Goal: Transaction & Acquisition: Purchase product/service

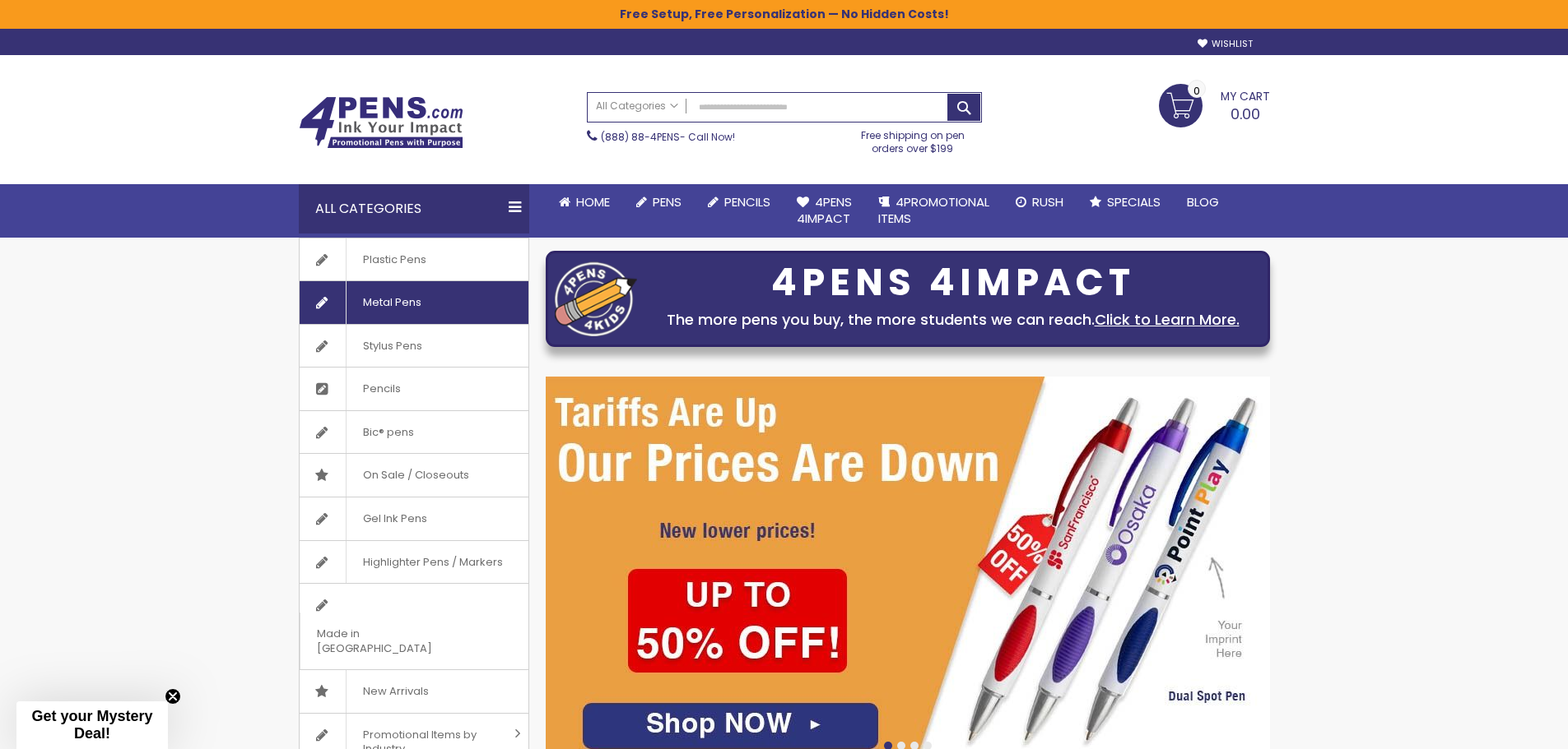
click at [410, 298] on span "Metal Pens" at bounding box center [392, 302] width 93 height 43
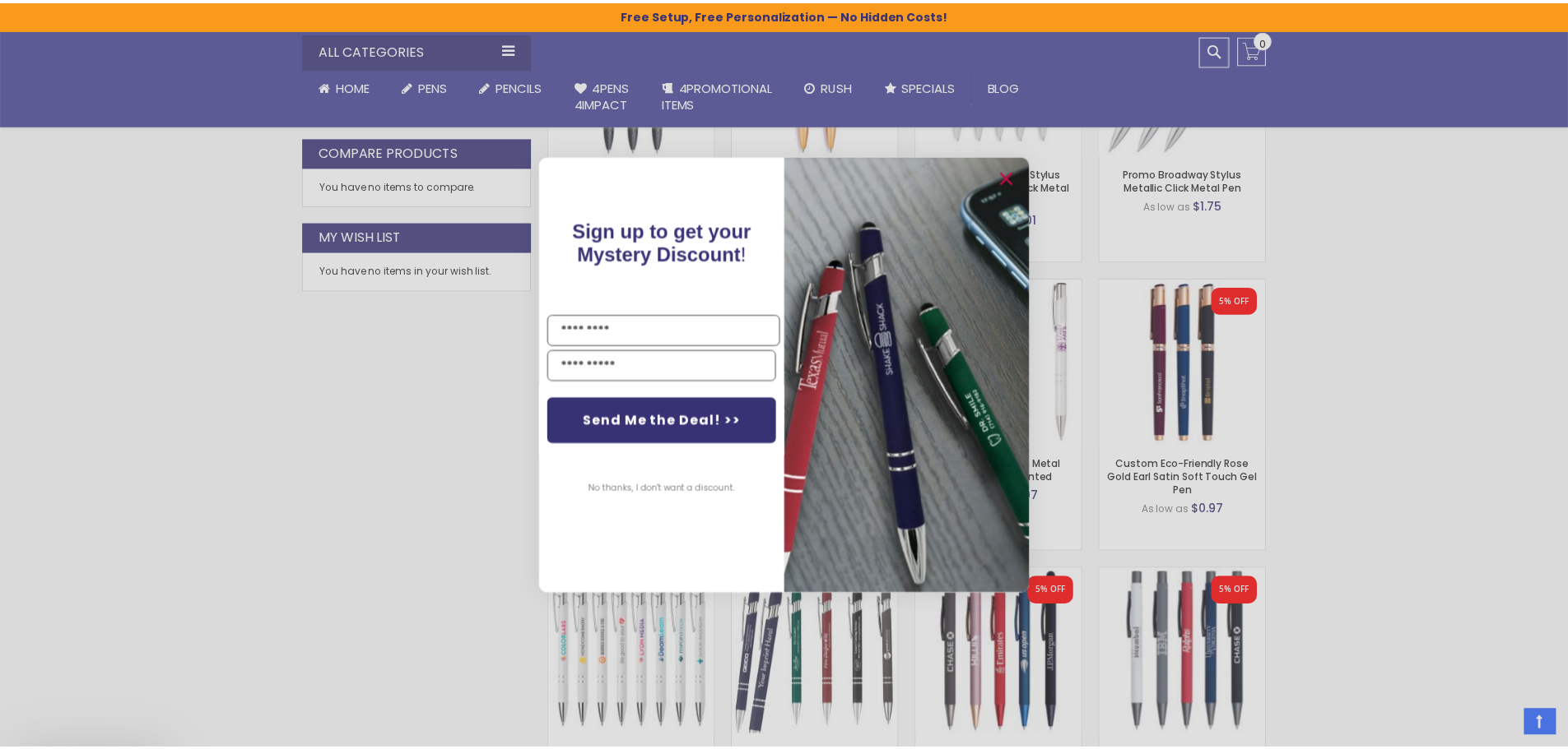
scroll to position [904, 0]
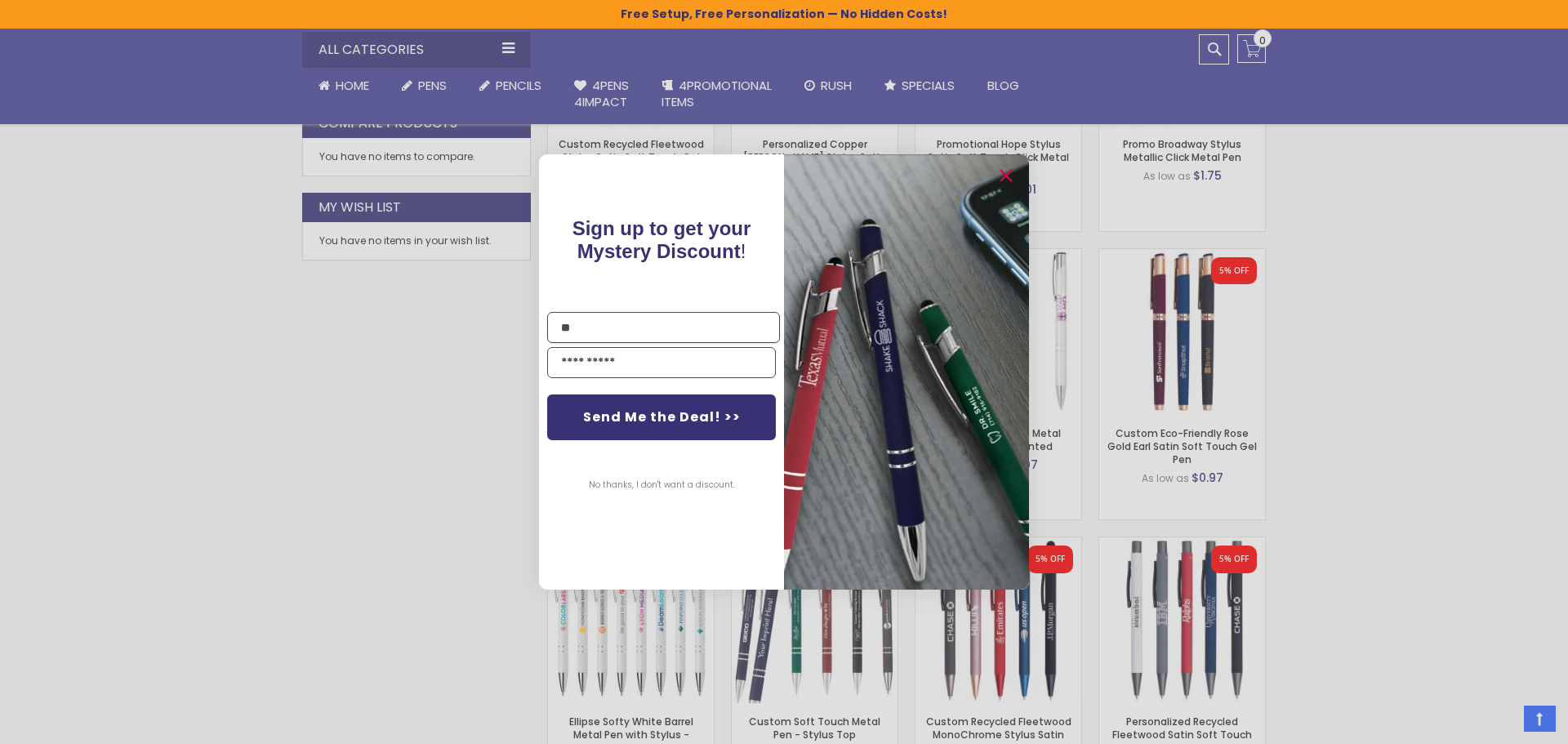
type input "*"
type input "**********"
click at [687, 487] on button "No thanks, I don't want a discount." at bounding box center [661, 485] width 162 height 41
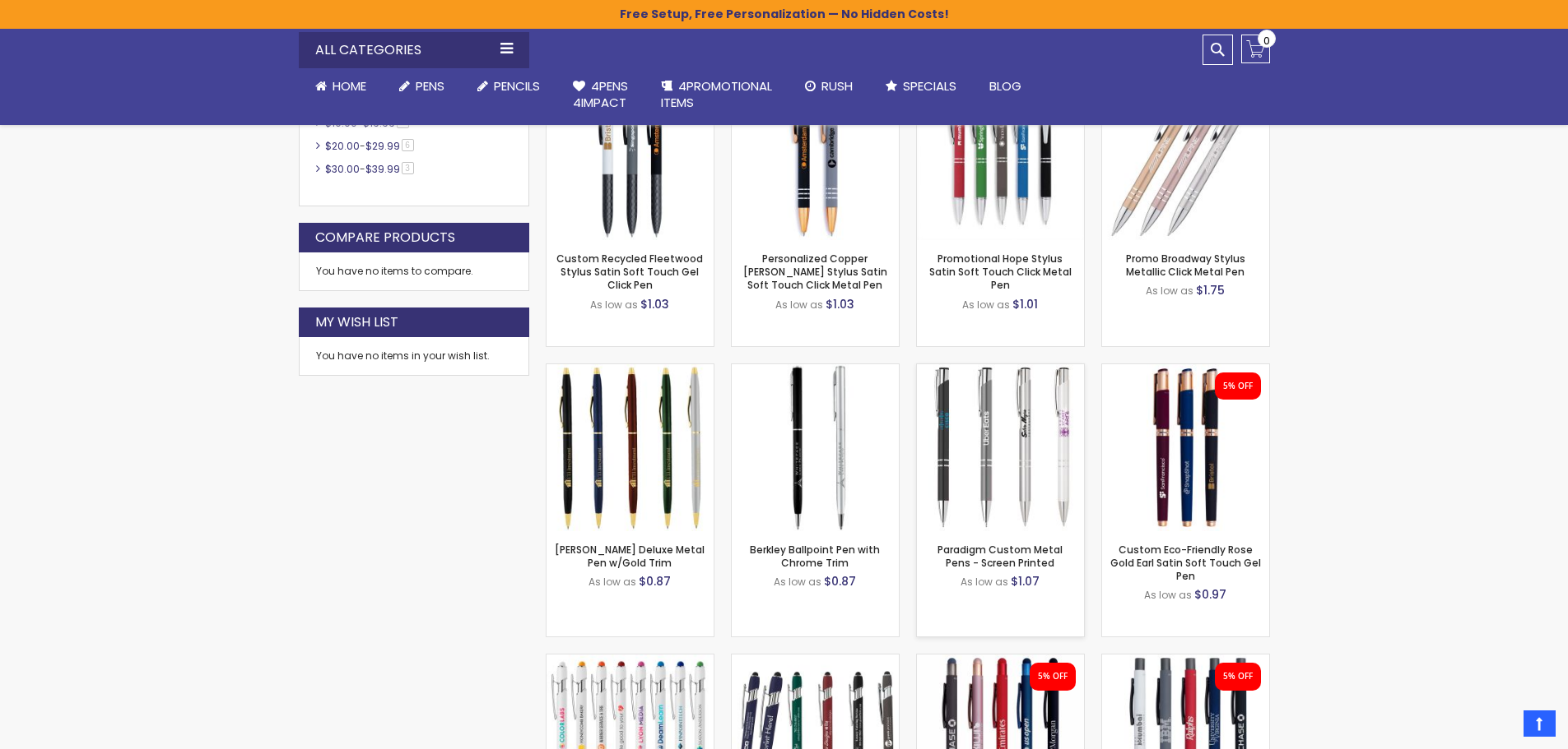
scroll to position [740, 0]
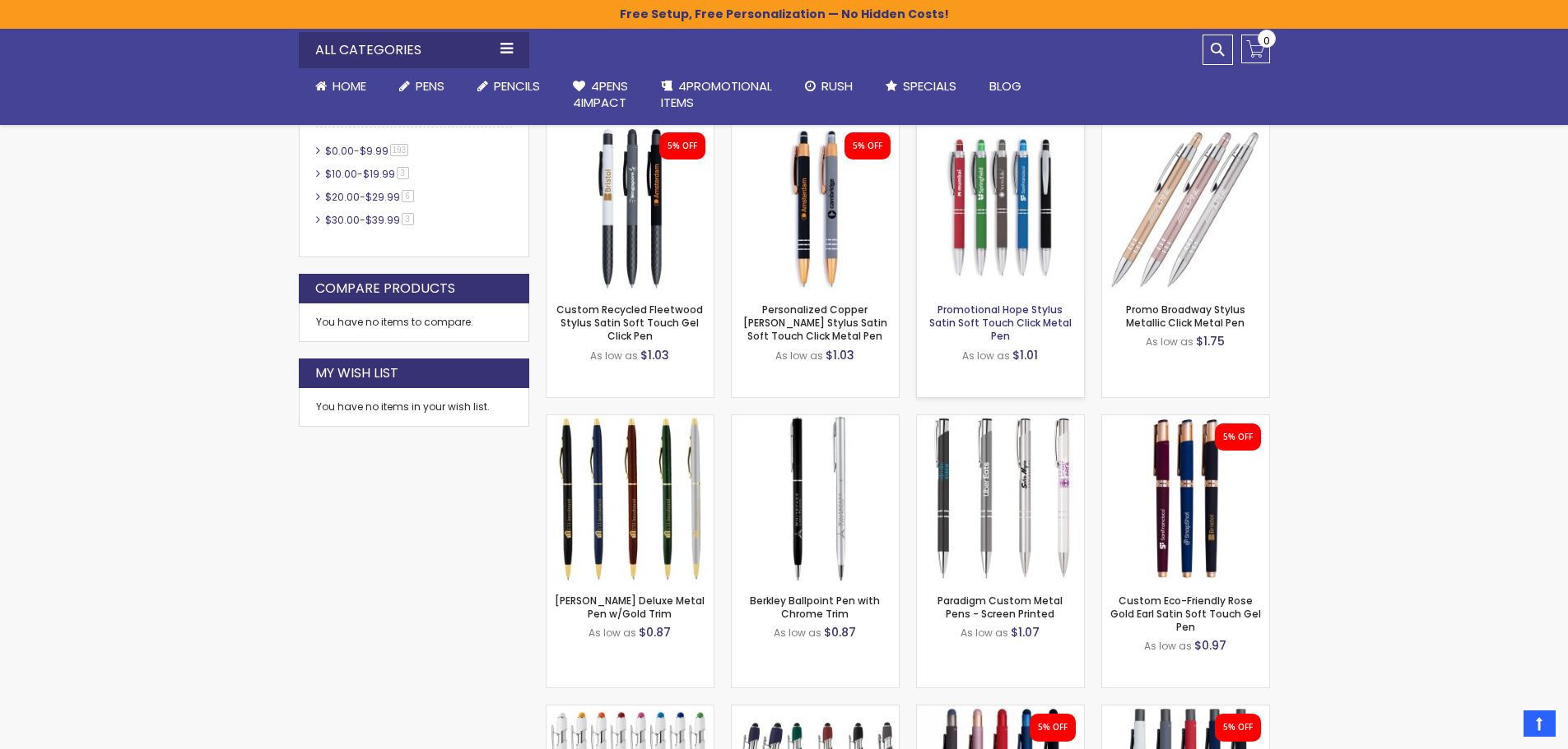
click at [1016, 320] on link "Promotional Hope Stylus Satin Soft Touch Click Metal Pen" at bounding box center [1000, 323] width 142 height 40
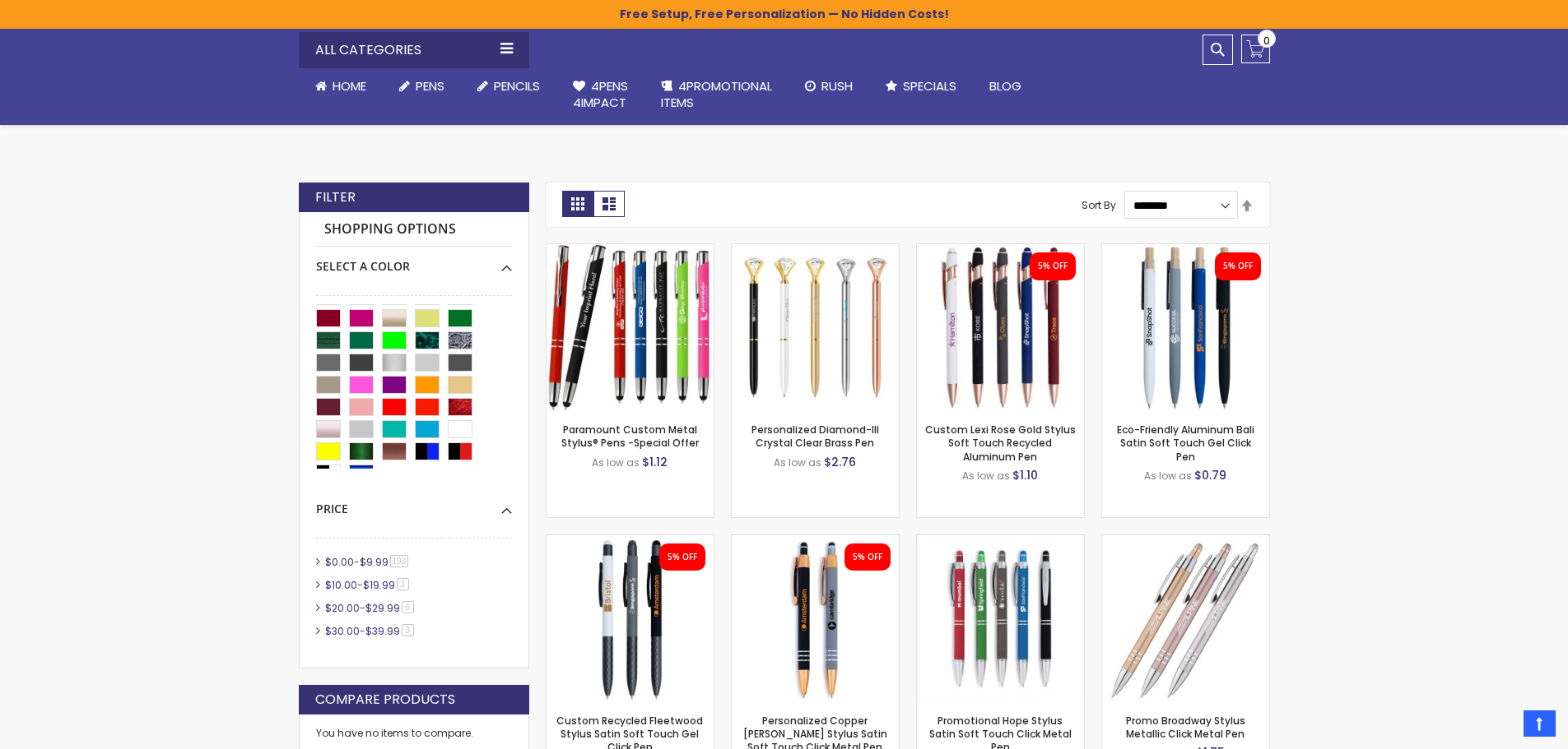
scroll to position [58, 0]
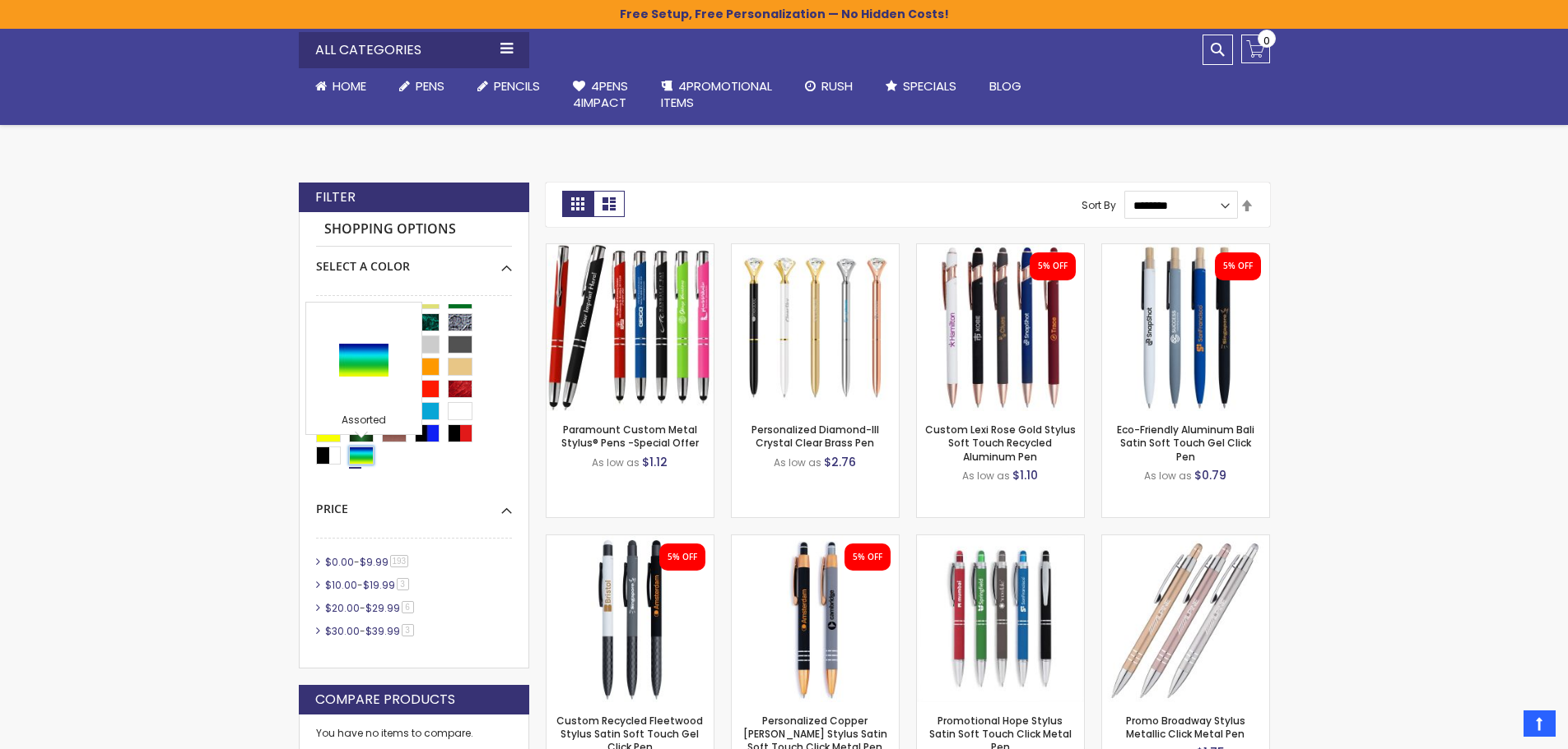
click at [363, 452] on div "Assorted" at bounding box center [361, 456] width 24 height 18
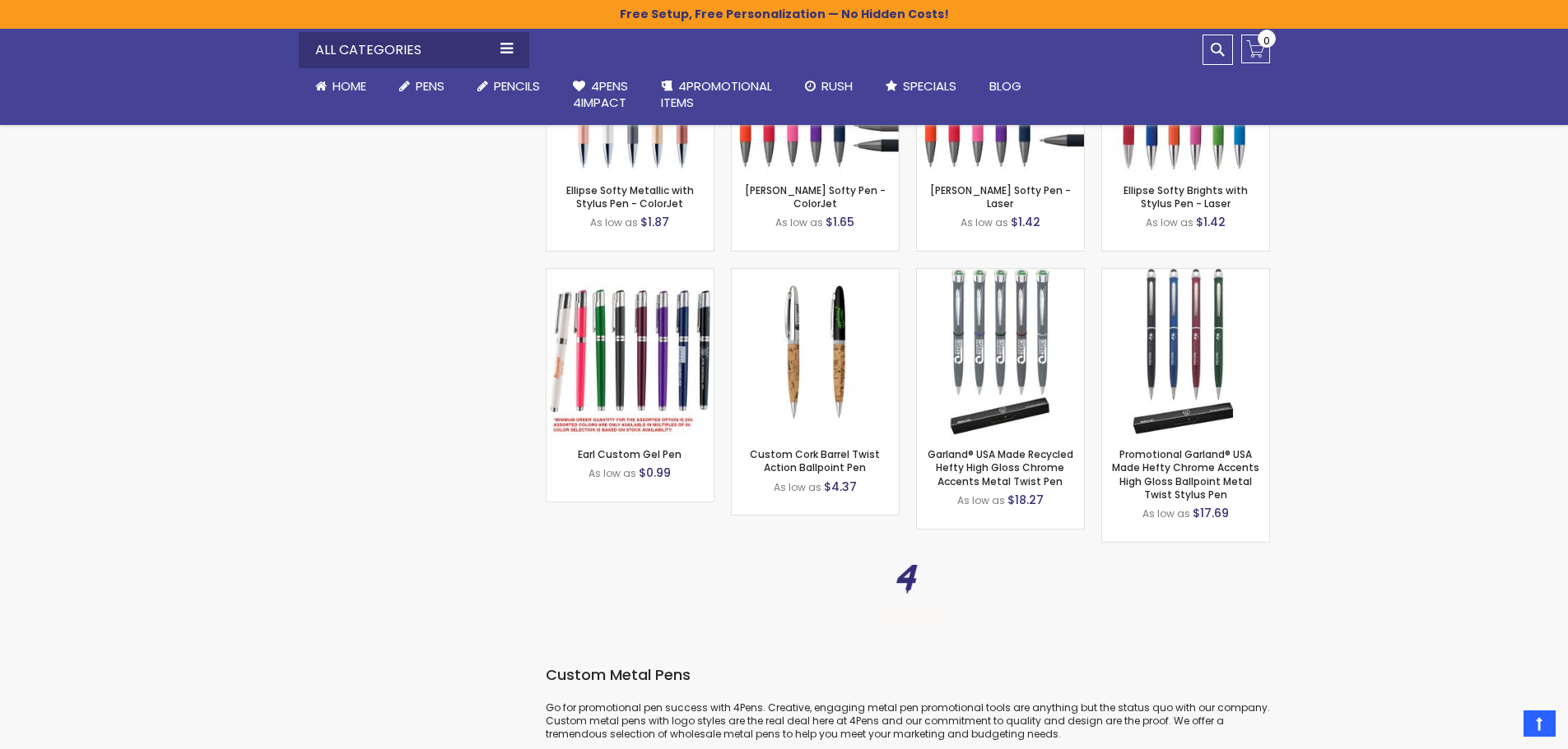
scroll to position [3289, 0]
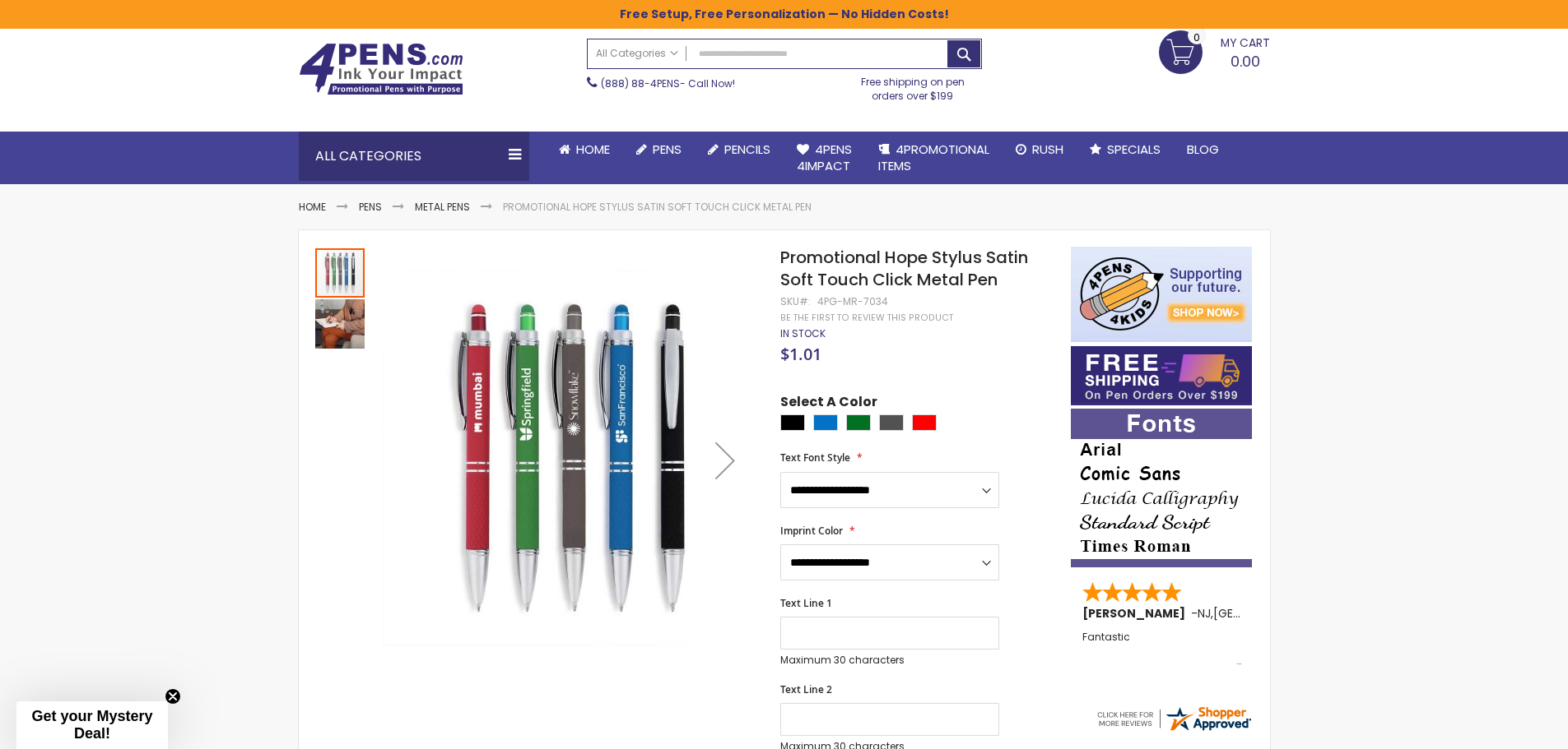
scroll to position [82, 0]
